Goal: Task Accomplishment & Management: Manage account settings

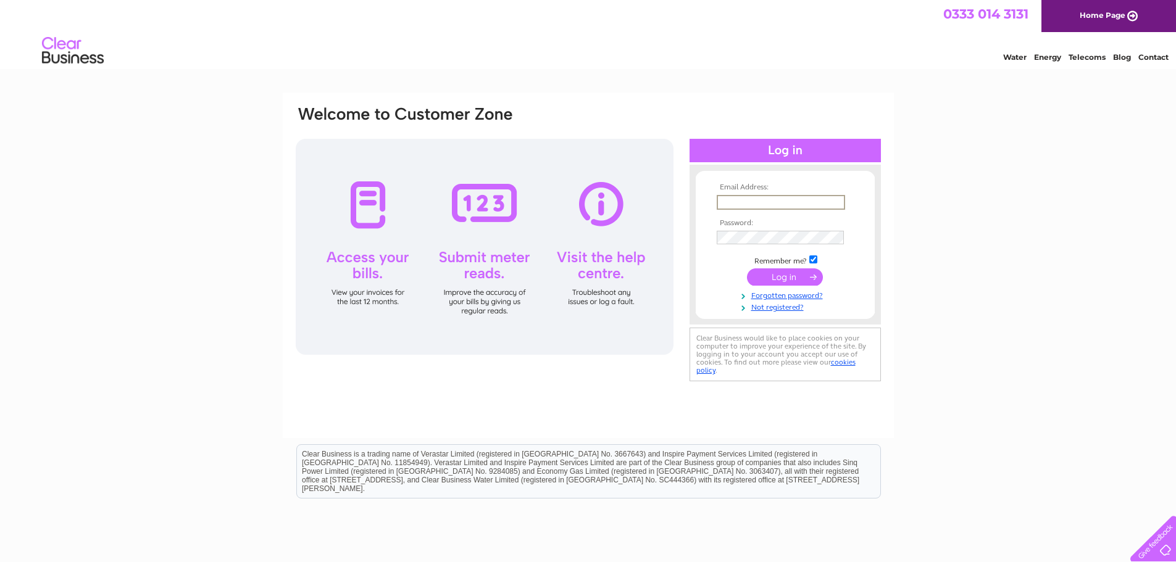
click at [768, 198] on input "text" at bounding box center [781, 202] width 128 height 15
type input "diane@soscom.co.uk"
click at [792, 273] on input "submit" at bounding box center [785, 275] width 76 height 17
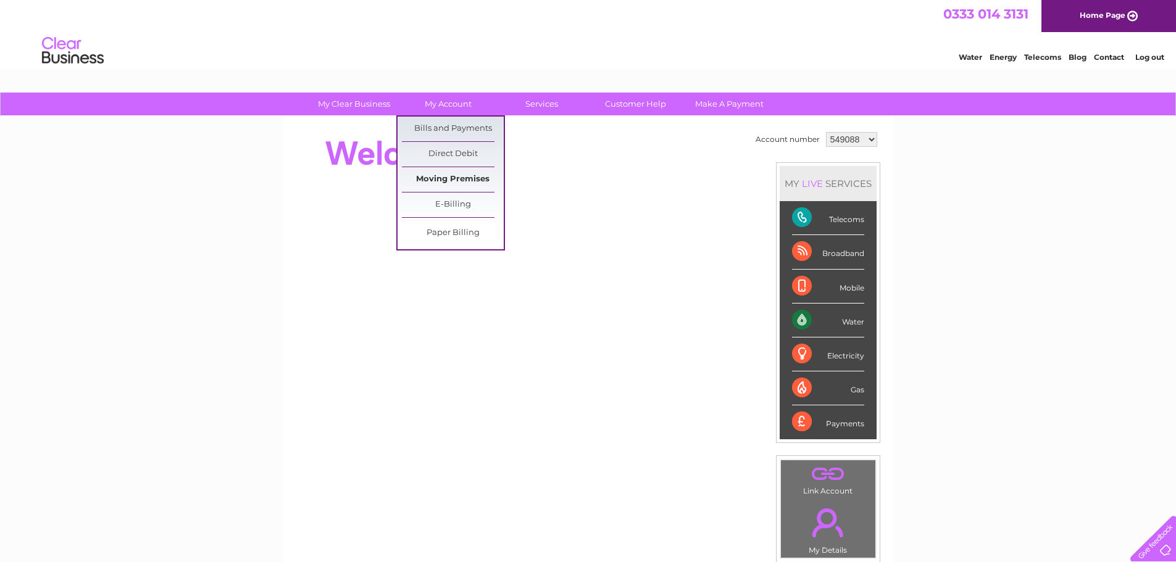
click at [436, 178] on link "Moving Premises" at bounding box center [453, 179] width 102 height 25
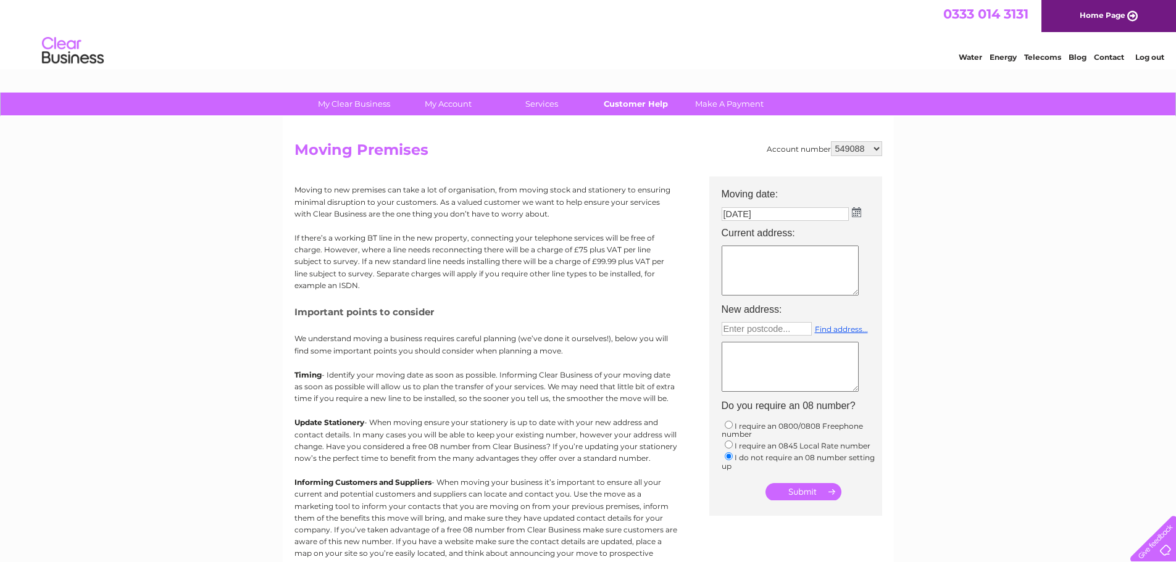
click at [636, 104] on link "Customer Help" at bounding box center [636, 104] width 102 height 23
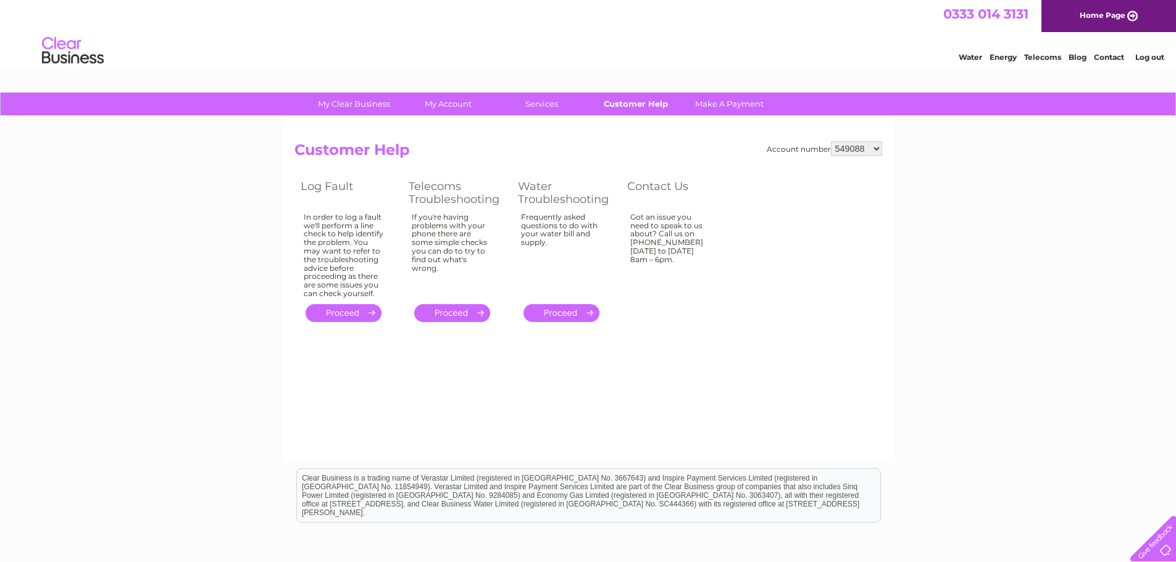
click at [654, 103] on link "Customer Help" at bounding box center [636, 104] width 102 height 23
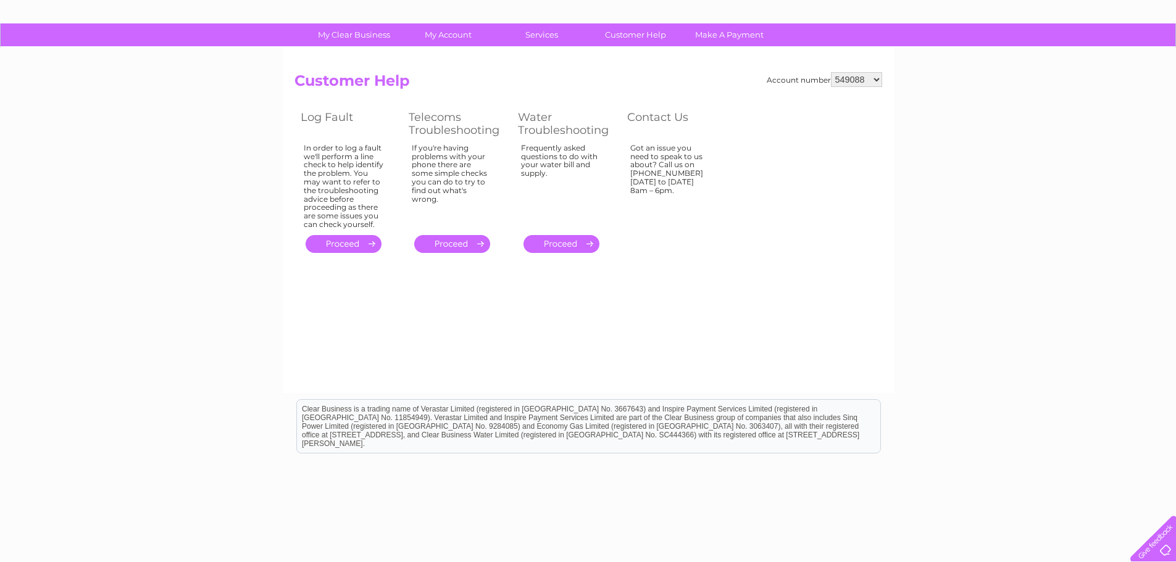
scroll to position [120, 0]
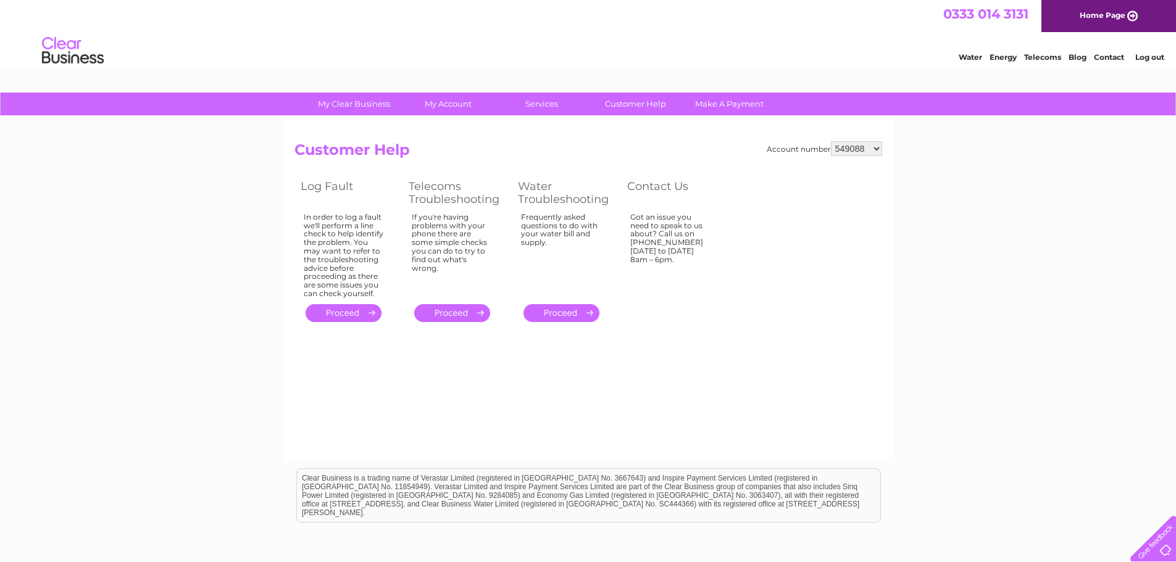
click at [1114, 59] on link "Contact" at bounding box center [1109, 56] width 30 height 9
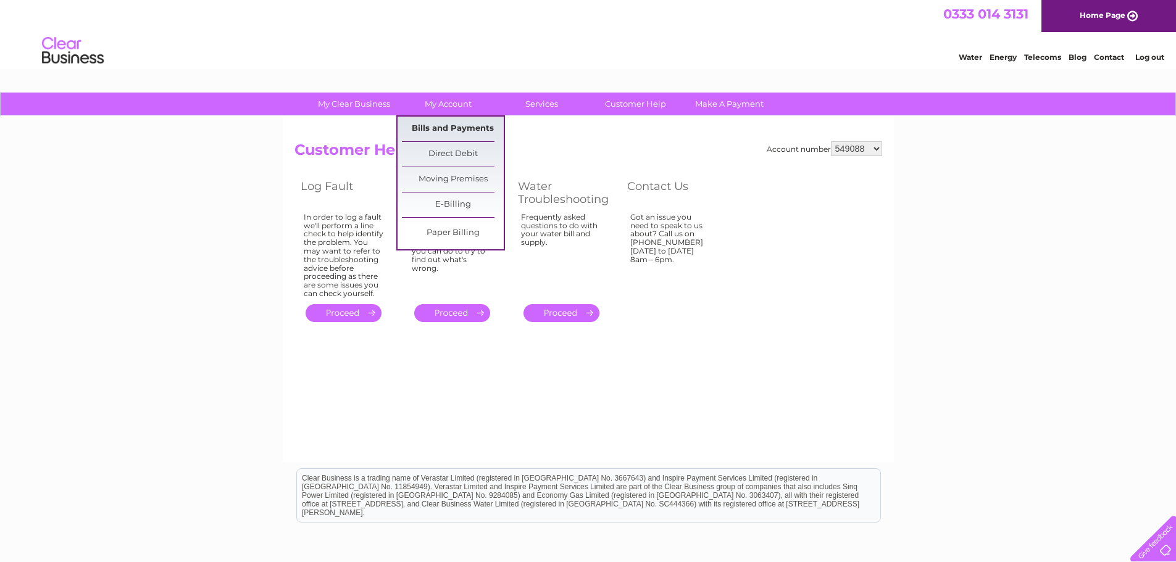
click at [446, 124] on link "Bills and Payments" at bounding box center [453, 129] width 102 height 25
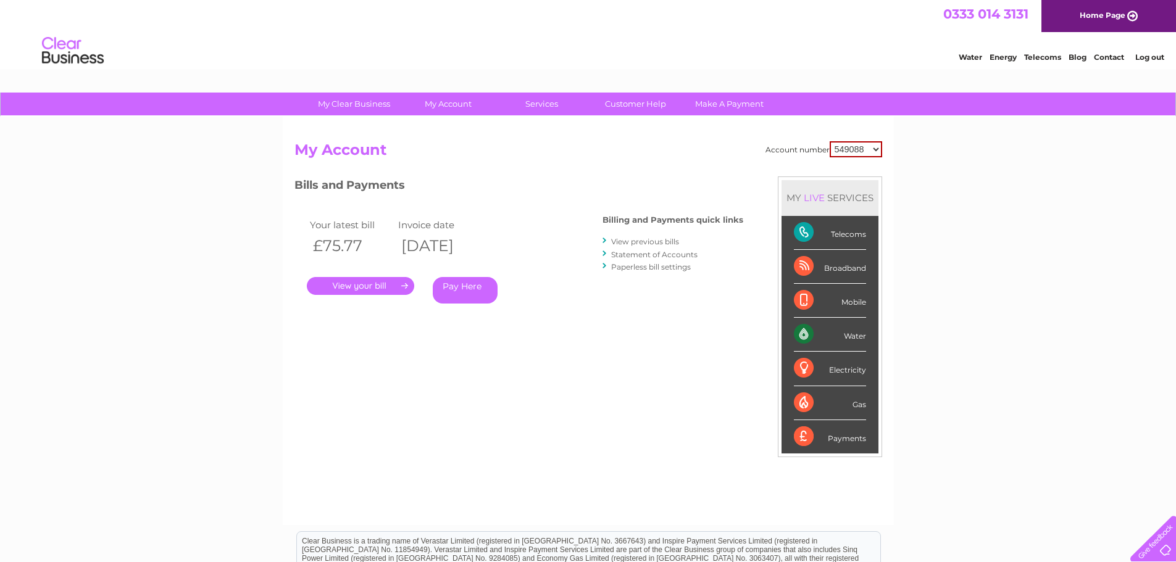
click at [384, 283] on link "." at bounding box center [360, 286] width 107 height 18
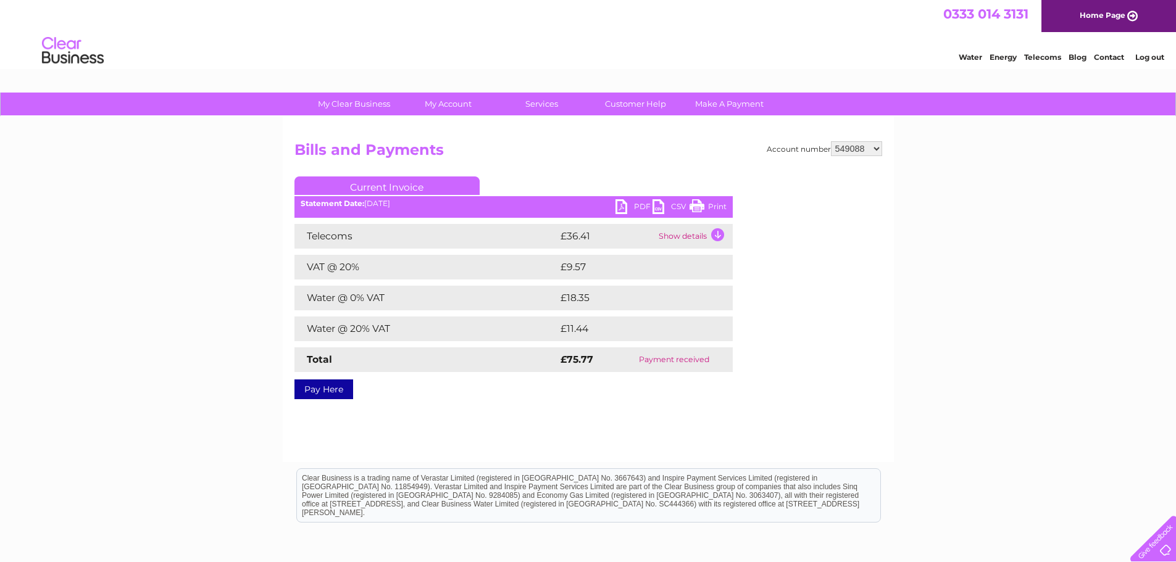
click at [625, 207] on link "PDF" at bounding box center [634, 208] width 37 height 18
click at [630, 108] on link "Customer Help" at bounding box center [636, 104] width 102 height 23
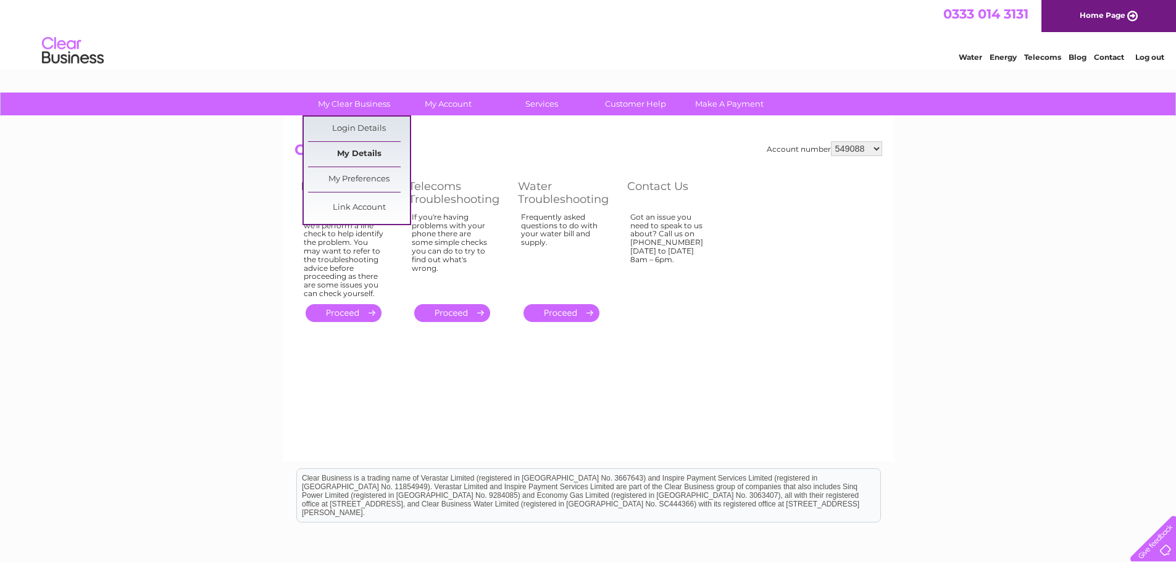
click at [345, 146] on link "My Details" at bounding box center [359, 154] width 102 height 25
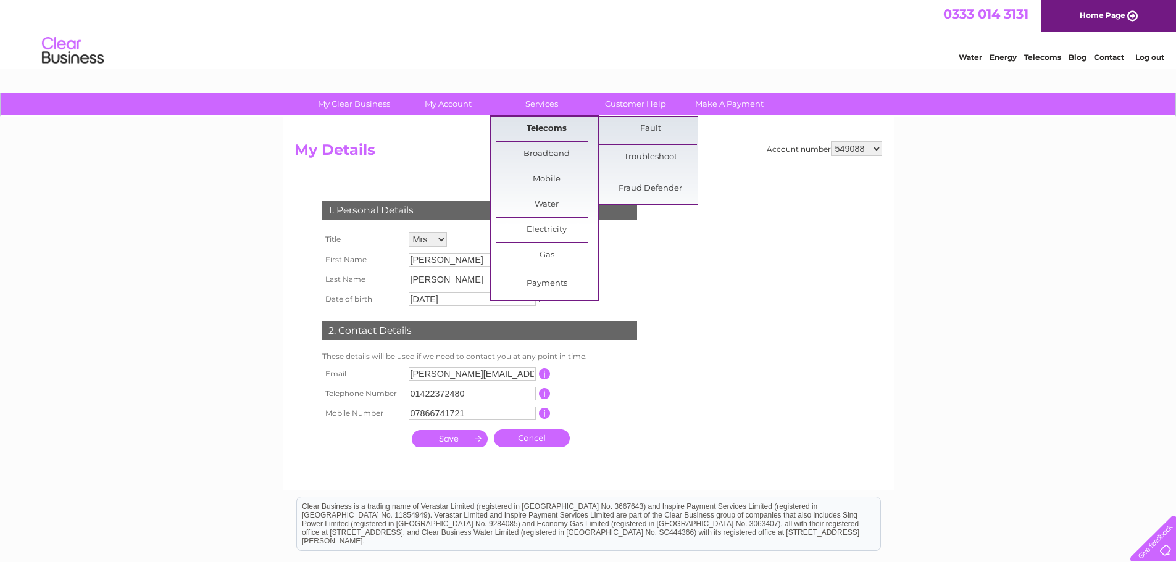
click at [540, 123] on link "Telecoms" at bounding box center [547, 129] width 102 height 25
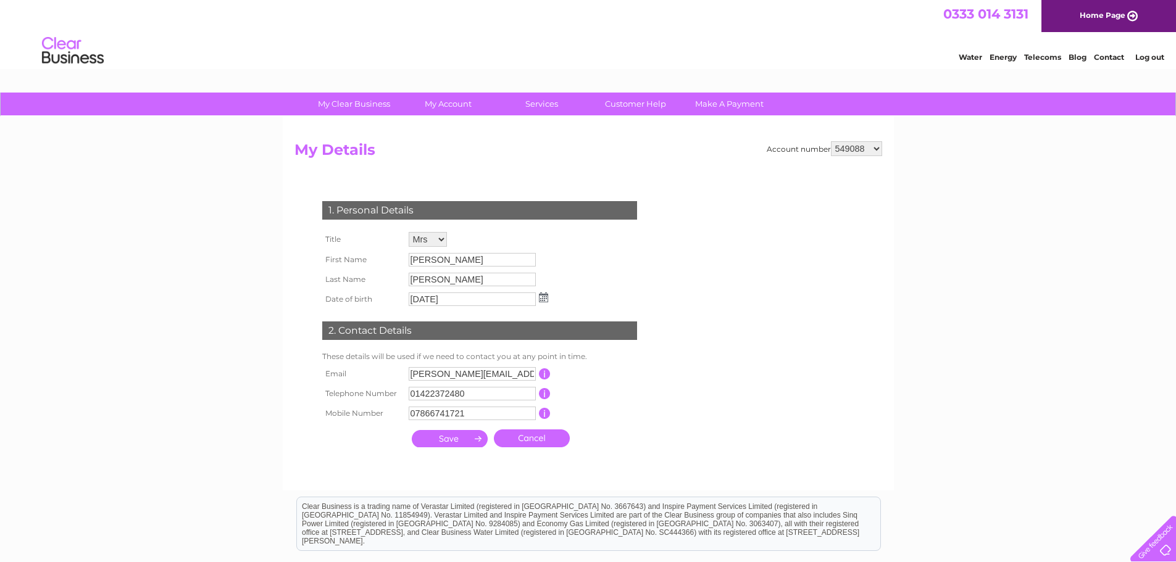
click at [1119, 17] on link "Home Page" at bounding box center [1109, 16] width 135 height 32
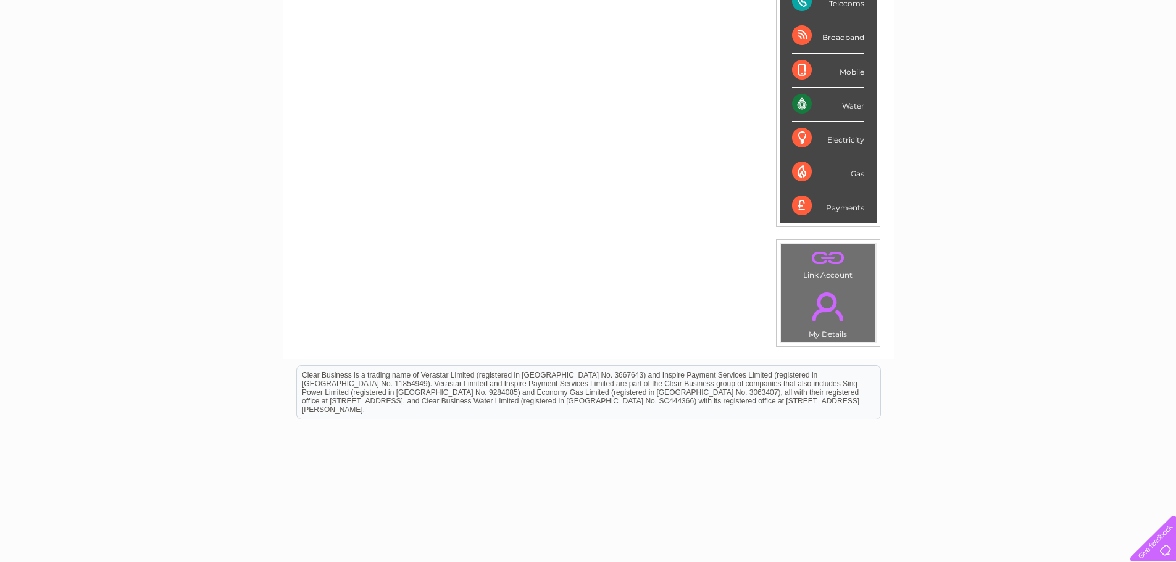
scroll to position [233, 0]
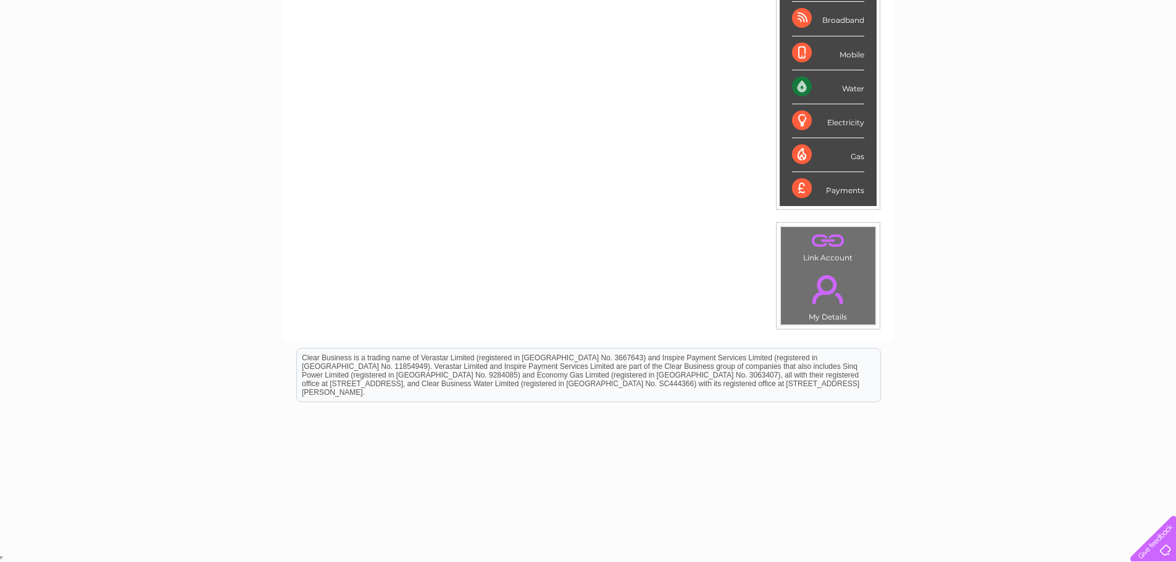
click at [1156, 543] on div at bounding box center [1151, 536] width 51 height 51
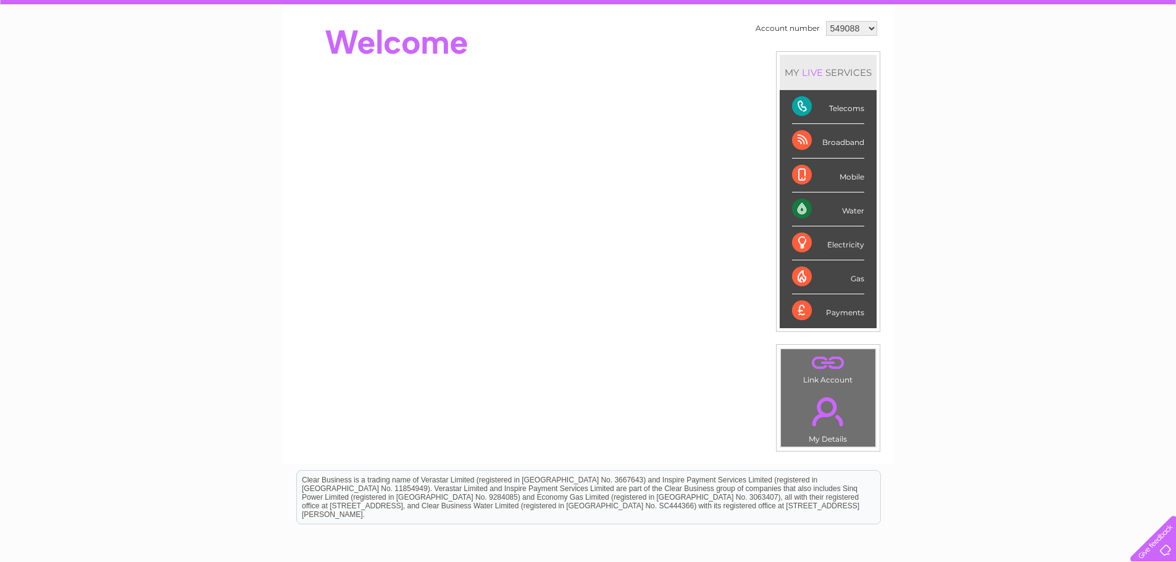
scroll to position [0, 0]
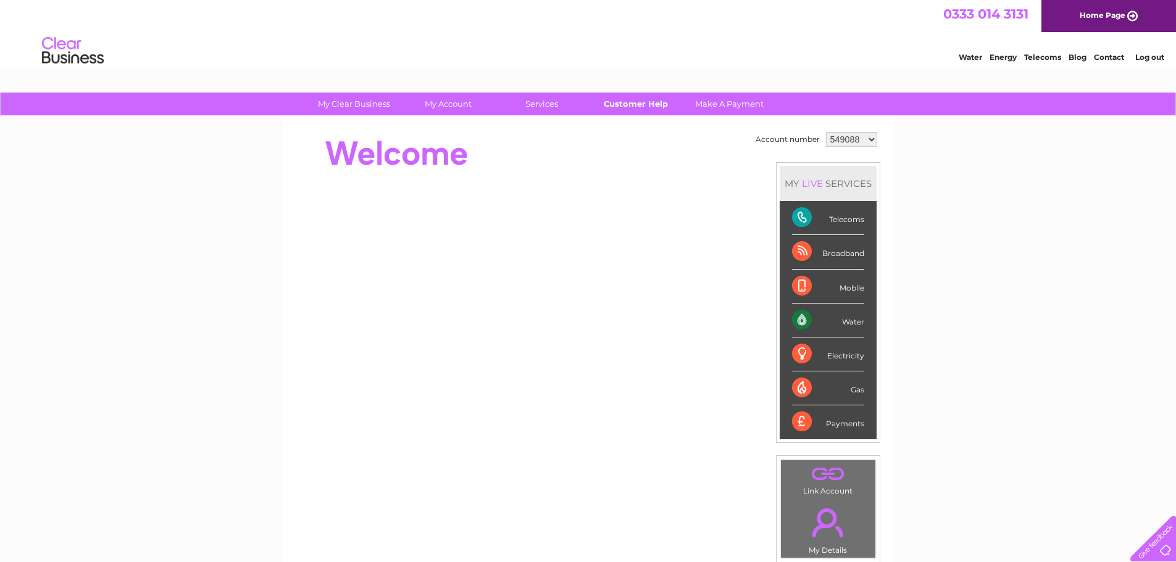
click at [620, 104] on link "Customer Help" at bounding box center [636, 104] width 102 height 23
